Goal: Information Seeking & Learning: Learn about a topic

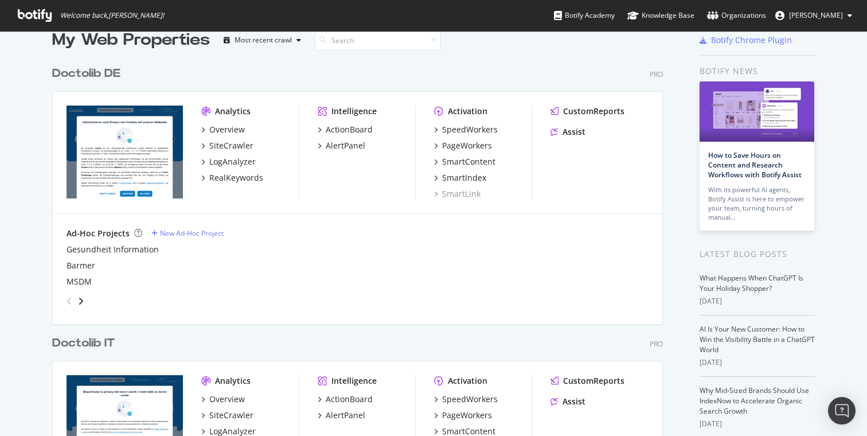
scroll to position [29, 0]
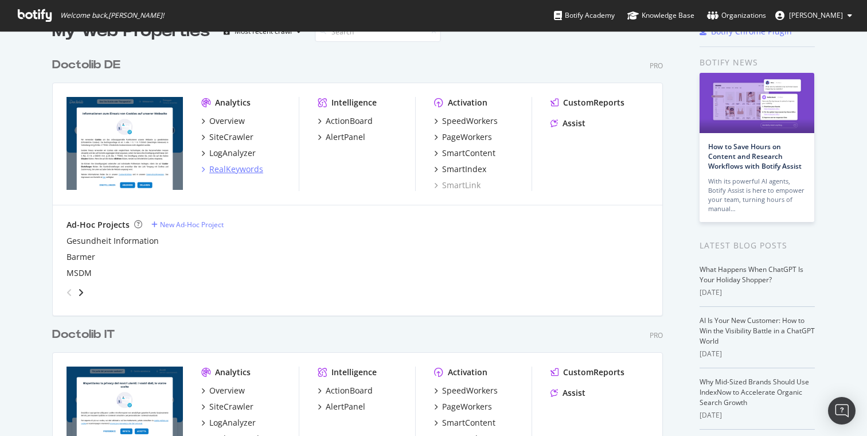
click at [240, 171] on div "RealKeywords" at bounding box center [236, 168] width 54 height 11
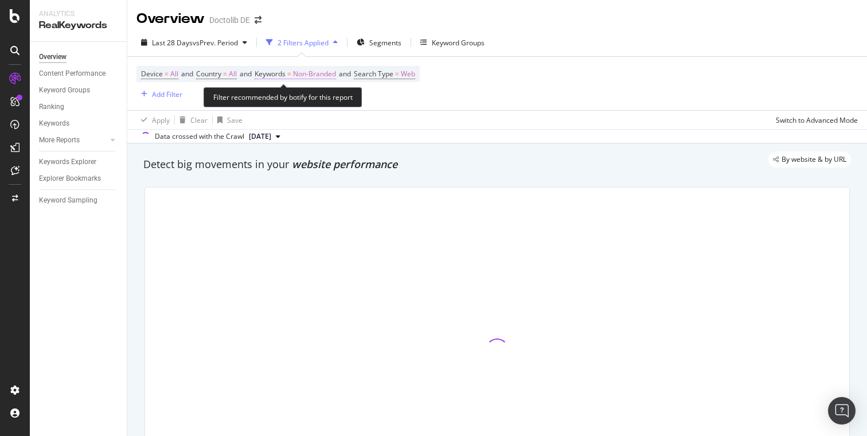
click at [321, 73] on span "Non-Branded" at bounding box center [314, 74] width 43 height 16
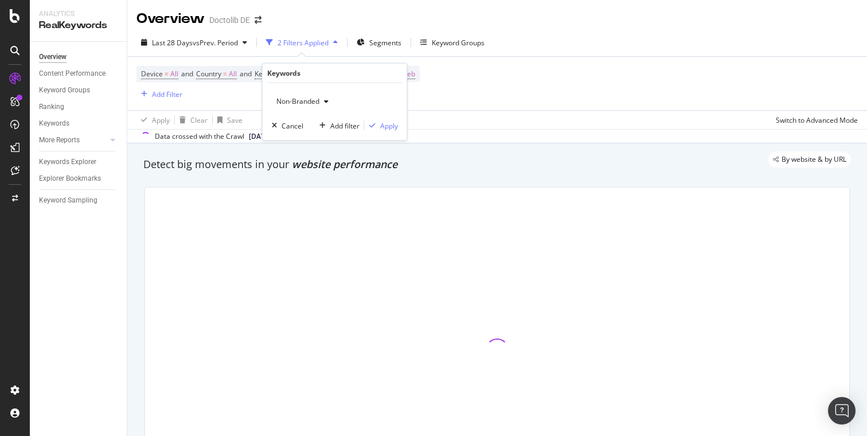
click at [297, 99] on span "Non-Branded" at bounding box center [296, 101] width 48 height 10
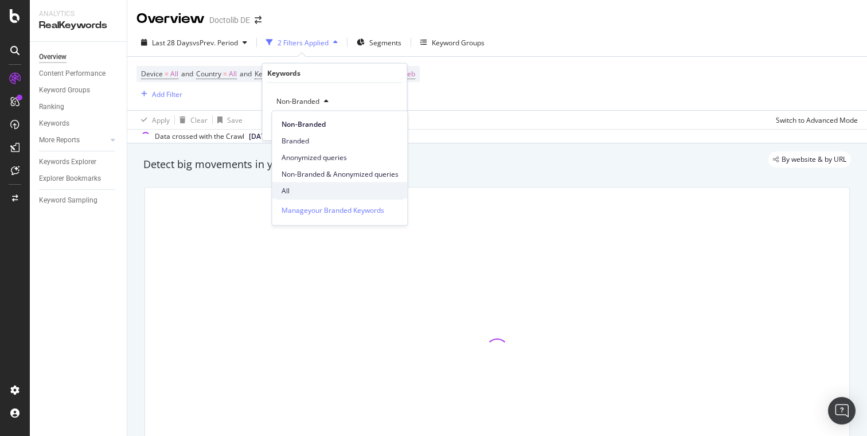
click at [299, 194] on span "All" at bounding box center [340, 190] width 117 height 10
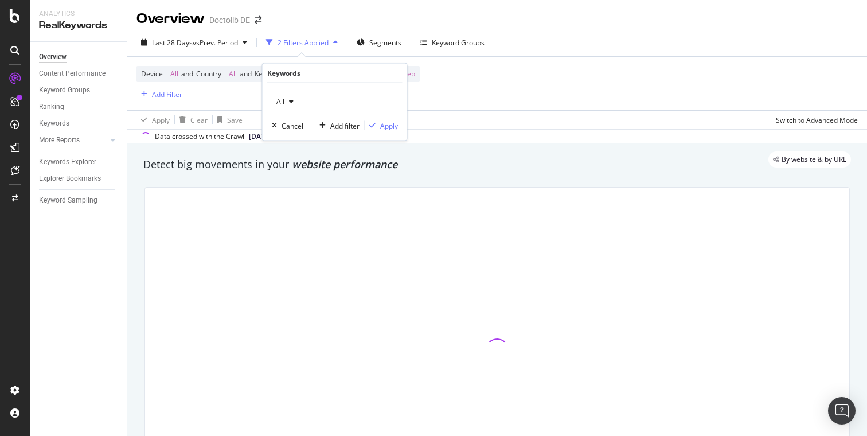
click at [400, 135] on div "All Cancel Add filter Apply" at bounding box center [335, 111] width 145 height 57
click at [395, 129] on div "Apply" at bounding box center [389, 125] width 18 height 10
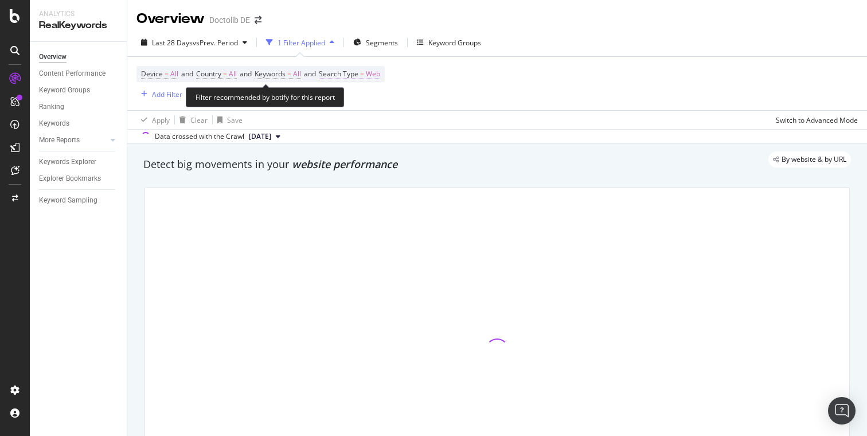
click at [380, 74] on span "Web" at bounding box center [373, 74] width 14 height 16
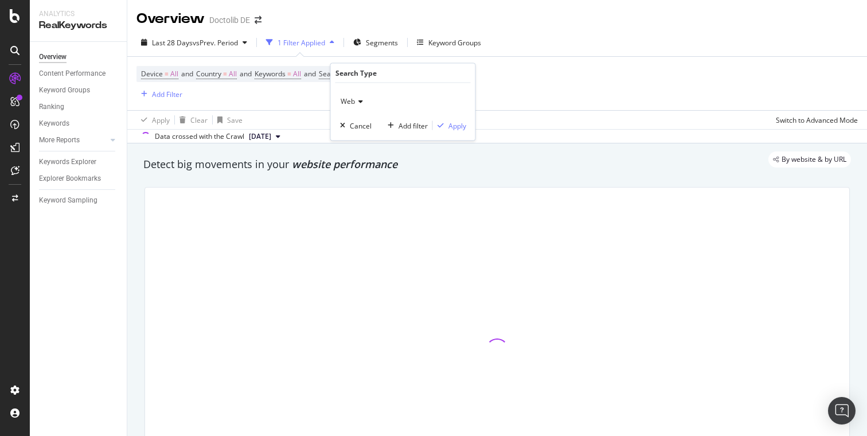
click at [361, 95] on div "Web" at bounding box center [403, 101] width 126 height 18
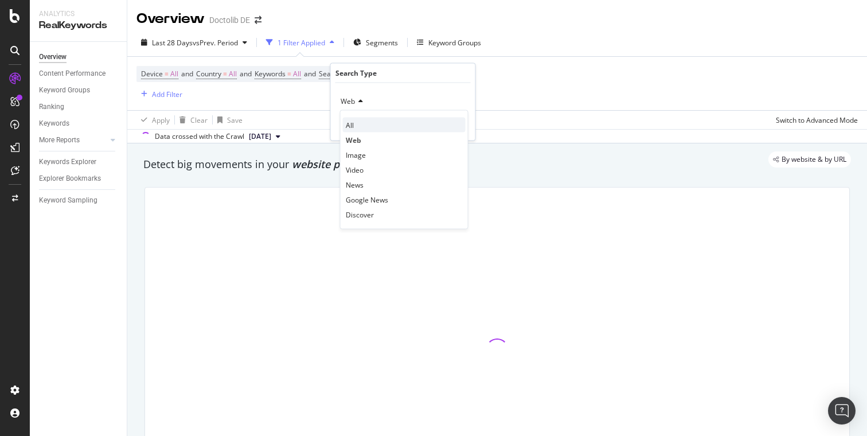
click at [395, 124] on div "All" at bounding box center [404, 125] width 123 height 15
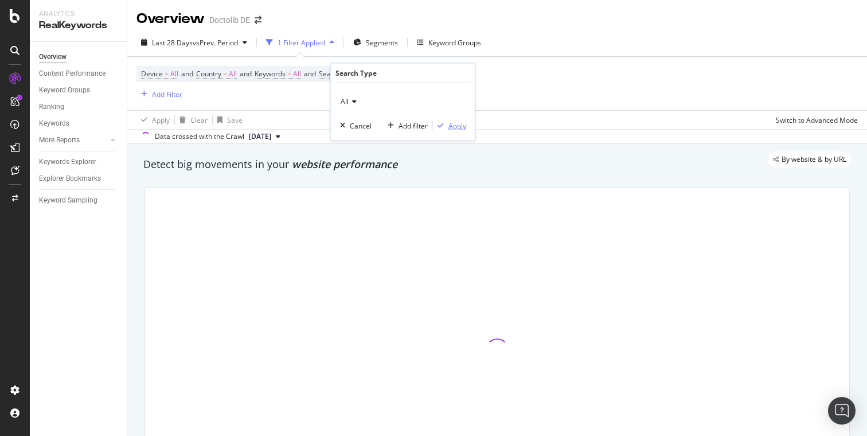
click at [457, 126] on div "Apply" at bounding box center [458, 125] width 18 height 10
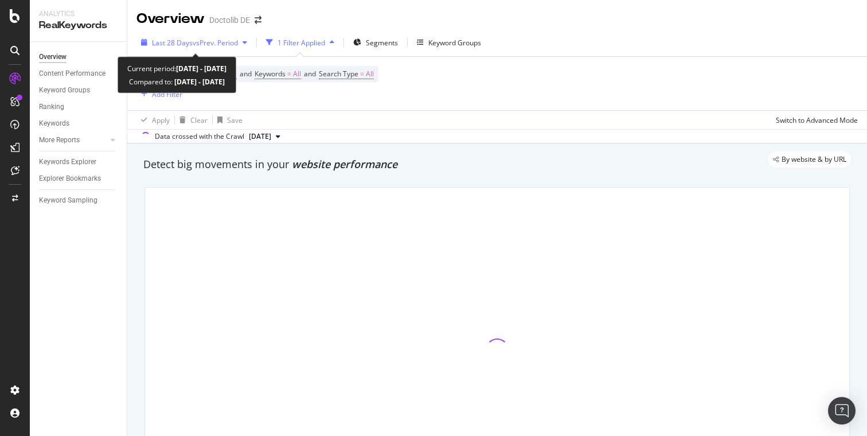
click at [211, 45] on span "vs Prev. Period" at bounding box center [215, 43] width 45 height 10
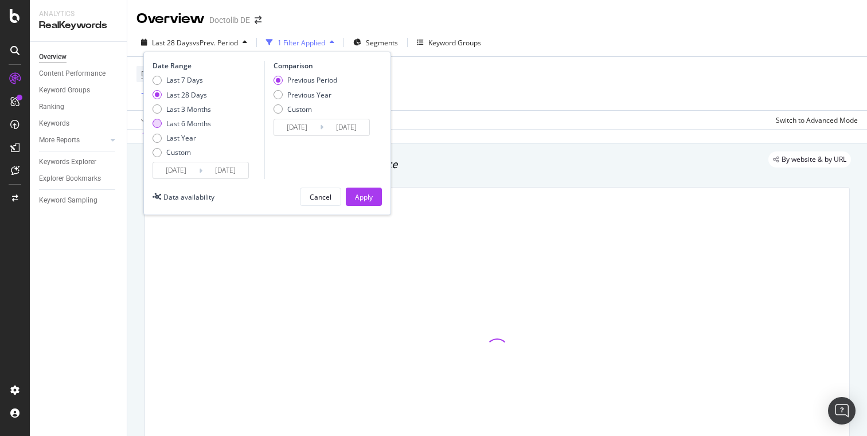
click at [185, 121] on div "Last 6 Months" at bounding box center [188, 124] width 45 height 10
type input "[DATE]"
click at [429, 92] on div "Device = All and Country = All and Keywords = All and Search Type = All Add Fil…" at bounding box center [498, 83] width 722 height 53
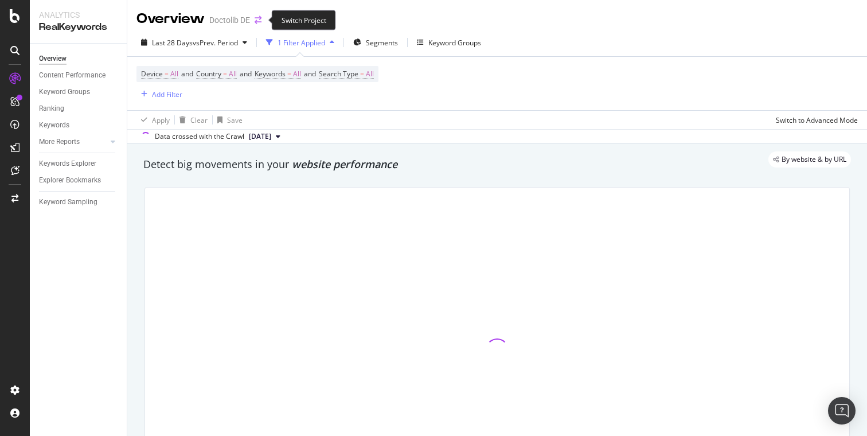
click at [261, 22] on icon "arrow-right-arrow-left" at bounding box center [258, 20] width 7 height 8
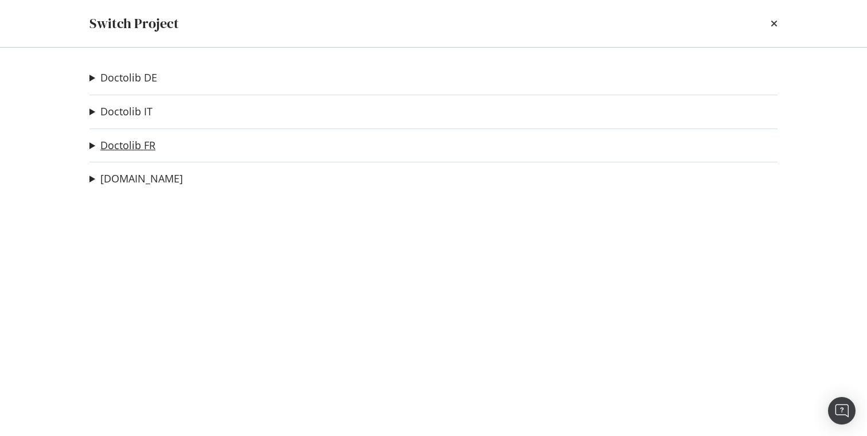
click at [128, 141] on link "Doctolib FR" at bounding box center [127, 145] width 55 height 12
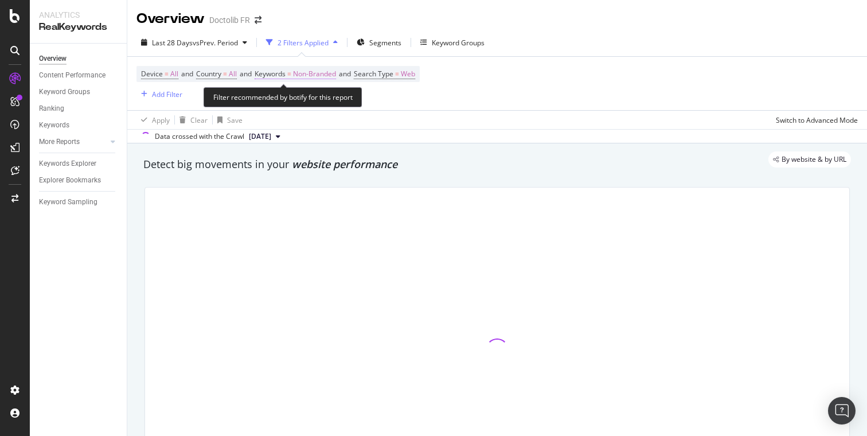
click at [316, 79] on span "Non-Branded" at bounding box center [314, 74] width 43 height 16
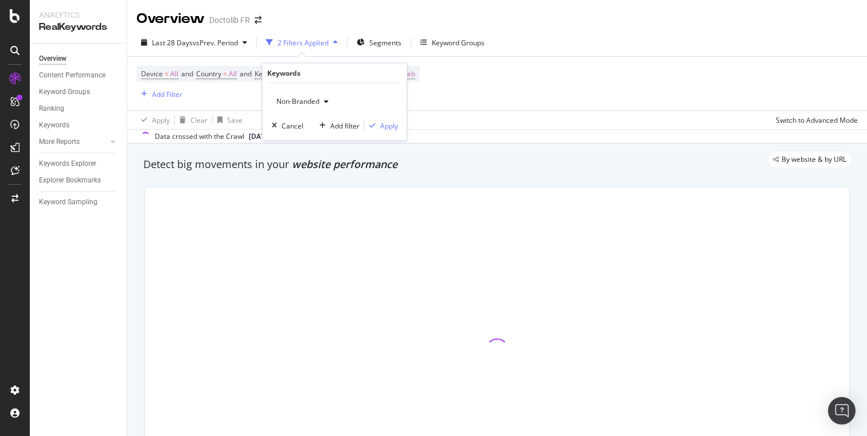
click at [313, 102] on span "Non-Branded" at bounding box center [296, 101] width 48 height 10
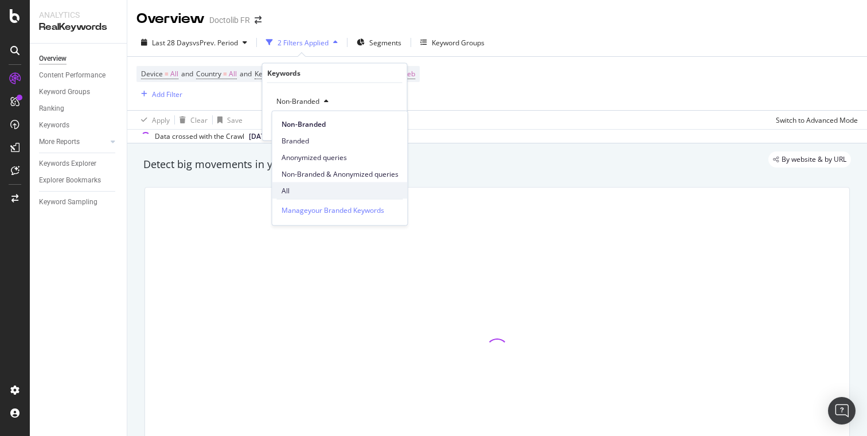
click at [297, 194] on span "All" at bounding box center [340, 190] width 117 height 10
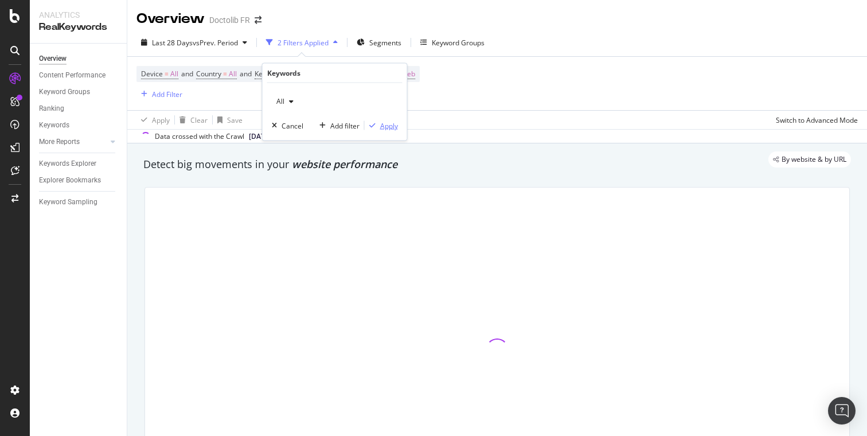
click at [384, 122] on div "Apply" at bounding box center [389, 125] width 18 height 10
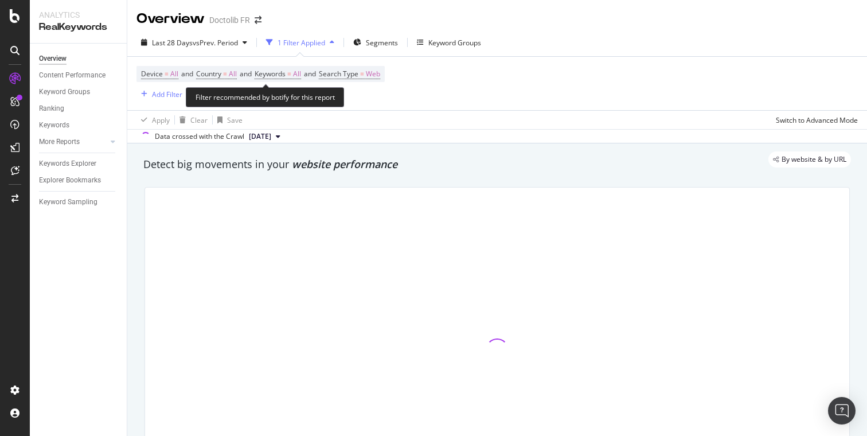
click at [385, 73] on div "Device = All and Country = All and Keywords = All and Search Type = Web" at bounding box center [261, 74] width 248 height 16
click at [380, 75] on span "Web" at bounding box center [373, 74] width 14 height 16
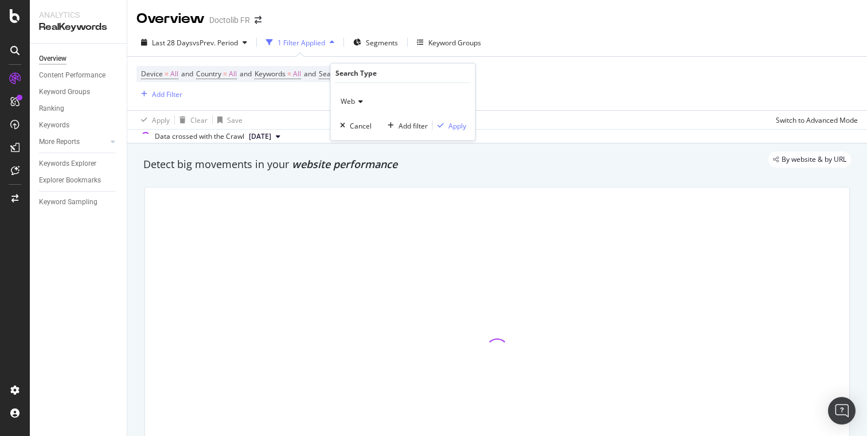
click at [375, 104] on div "Web" at bounding box center [403, 101] width 126 height 18
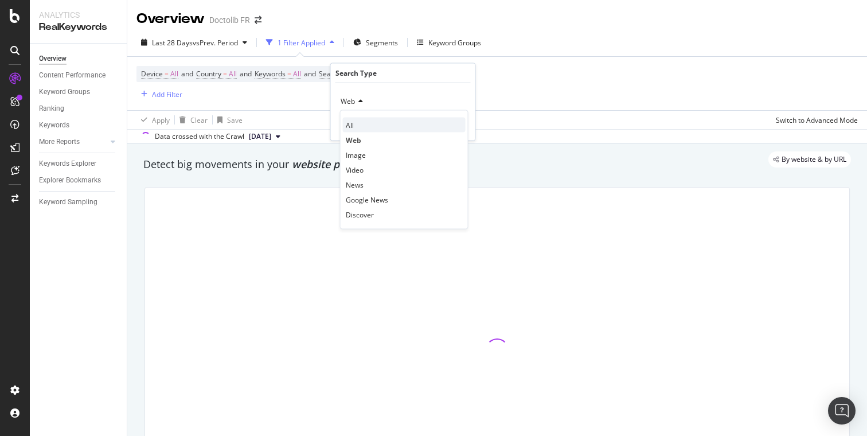
click at [360, 125] on div "All" at bounding box center [404, 125] width 123 height 15
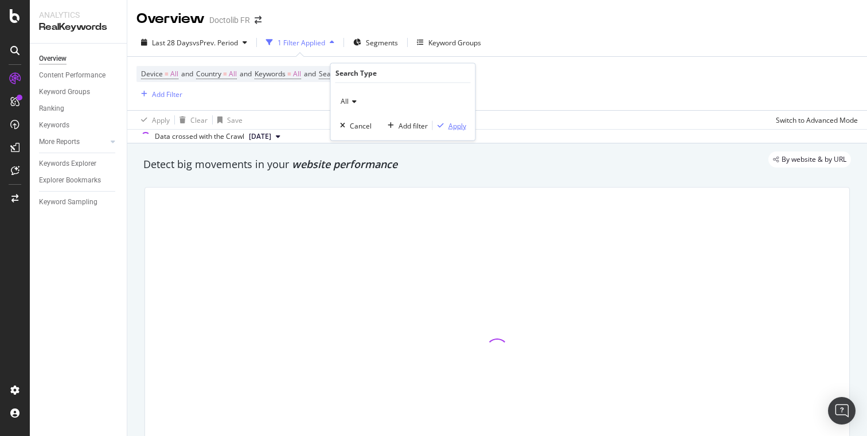
click at [462, 129] on div "Apply" at bounding box center [458, 125] width 18 height 10
